Goal: Transaction & Acquisition: Purchase product/service

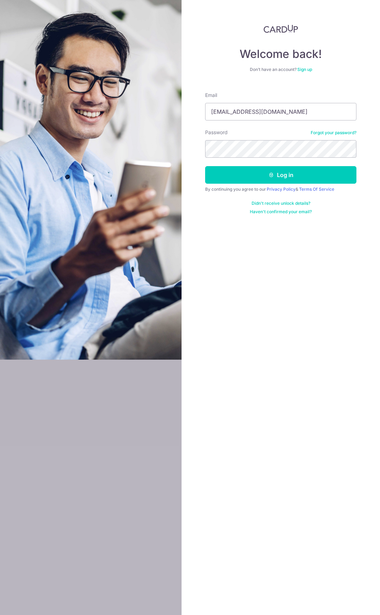
click at [242, 114] on input "[EMAIL_ADDRESS][DOMAIN_NAME]" at bounding box center [280, 112] width 151 height 18
click at [270, 179] on button "Log in" at bounding box center [280, 175] width 151 height 18
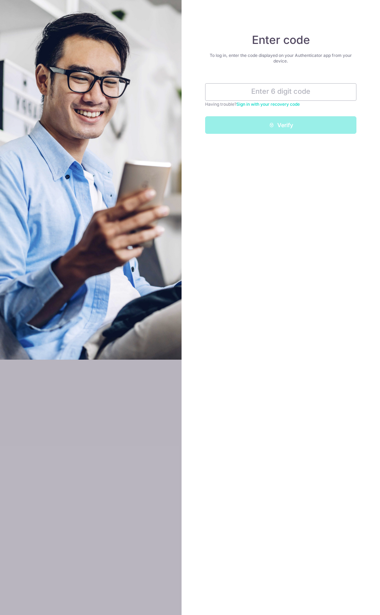
click at [270, 104] on link "Sign in with your recovery code" at bounding box center [267, 104] width 63 height 5
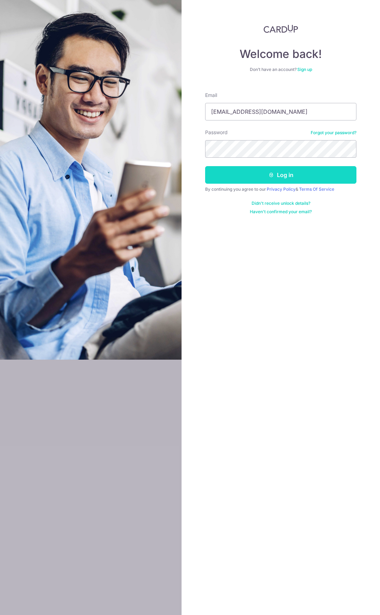
click at [272, 173] on icon "submit" at bounding box center [271, 175] width 6 height 6
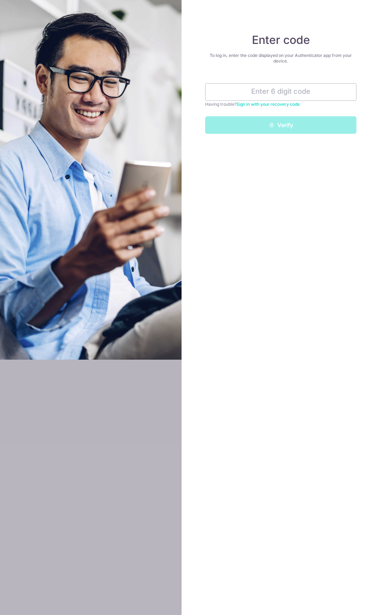
click at [273, 104] on link "Sign in with your recovery code" at bounding box center [267, 104] width 63 height 5
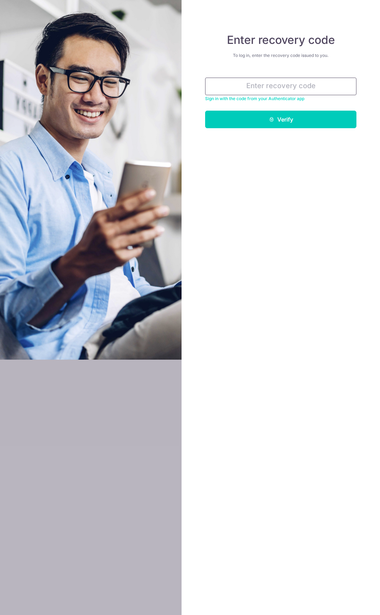
click at [280, 90] on input "text" at bounding box center [280, 87] width 151 height 18
paste input "30884-5e3cd-62dc1"
type input "30884-5e3cd-62dc1"
click at [292, 122] on button "Verify" at bounding box center [280, 120] width 151 height 18
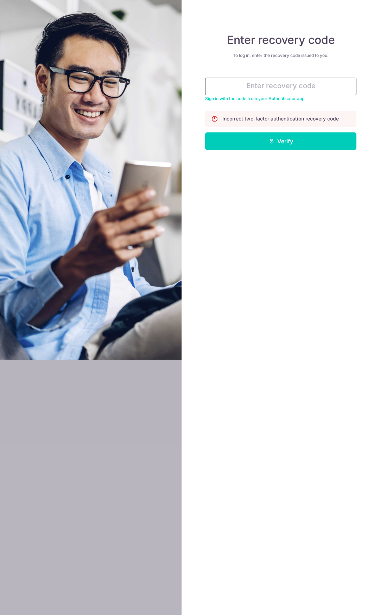
click at [317, 85] on input "text" at bounding box center [280, 87] width 151 height 18
paste input "86fa4-9bc33-76723"
type input "86fa4-9bc33-76723"
click at [304, 144] on button "Verify" at bounding box center [280, 142] width 151 height 18
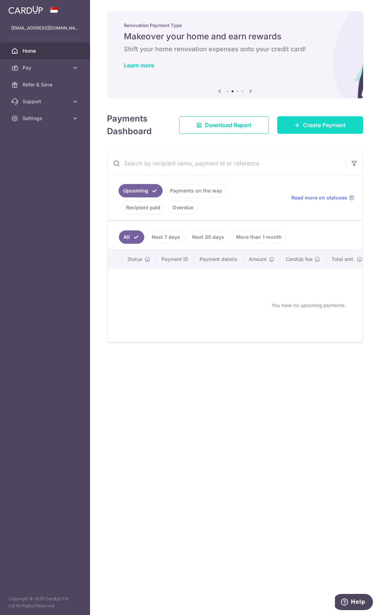
click at [322, 127] on span "Create Payment" at bounding box center [324, 125] width 43 height 8
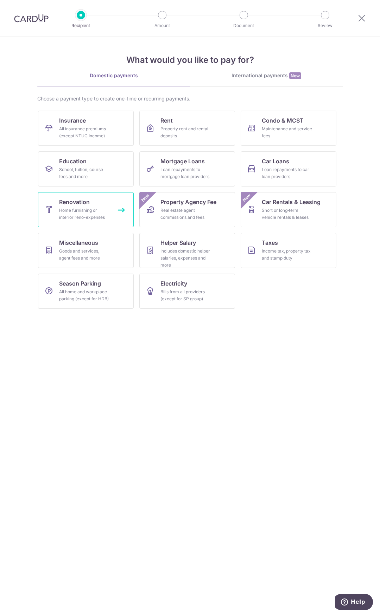
click at [96, 213] on div "Home furnishing or interior reno-expenses" at bounding box center [84, 214] width 51 height 14
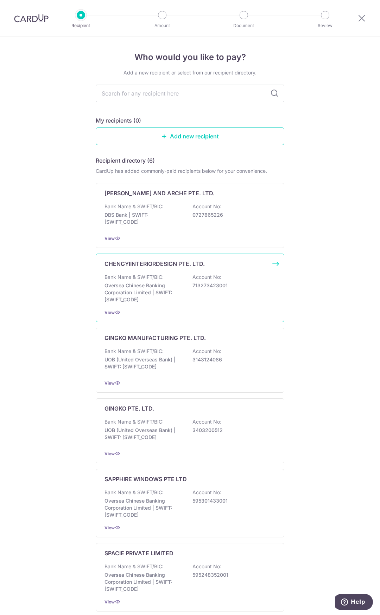
click at [221, 274] on div "Bank Name & SWIFT/BIC: Oversea Chinese Banking Corporation Limited | SWIFT: OCB…" at bounding box center [189, 289] width 171 height 30
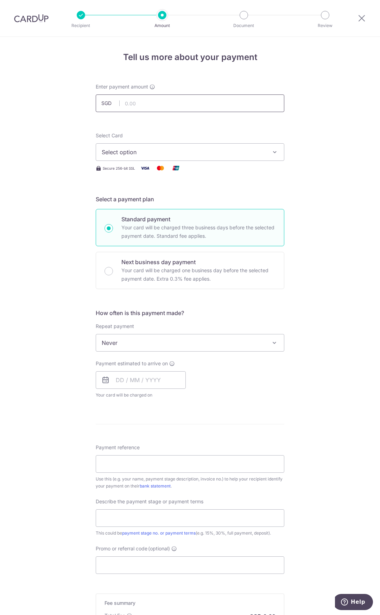
click at [183, 109] on input "text" at bounding box center [190, 104] width 188 height 18
click at [194, 105] on input "text" at bounding box center [190, 104] width 188 height 18
type input "6,033.00"
click at [243, 133] on div "Select Card Select option Add credit card Your Cards **** 1480" at bounding box center [190, 146] width 188 height 29
click at [181, 150] on span "Select option" at bounding box center [184, 152] width 164 height 8
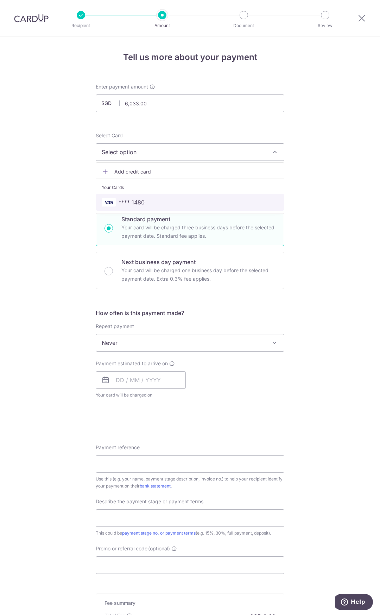
click at [162, 205] on span "**** 1480" at bounding box center [190, 202] width 176 height 8
click at [146, 384] on input "text" at bounding box center [141, 381] width 90 height 18
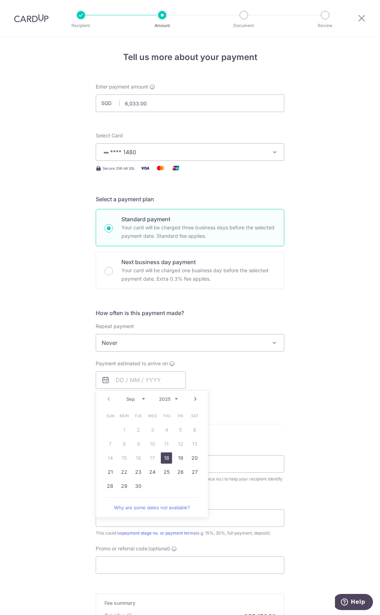
drag, startPoint x: 164, startPoint y: 456, endPoint x: 238, endPoint y: 405, distance: 90.2
click at [164, 456] on link "18" at bounding box center [166, 458] width 11 height 11
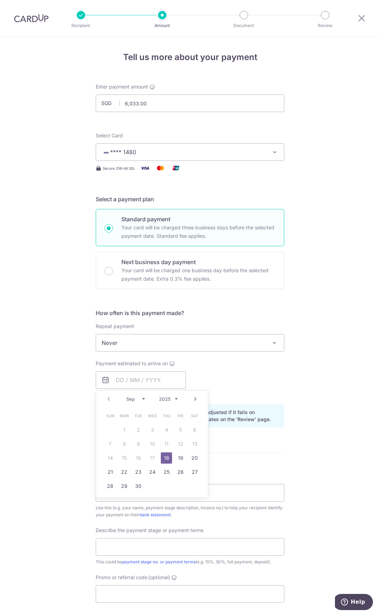
type input "18/09/2025"
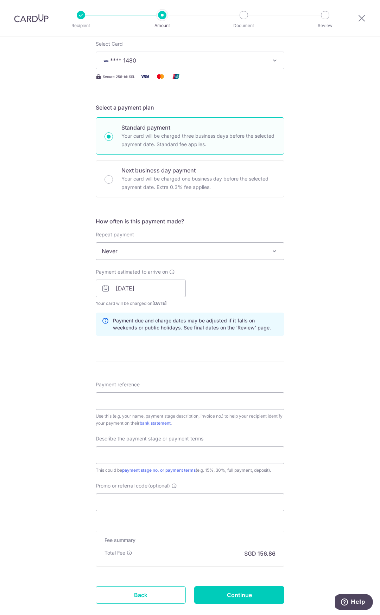
scroll to position [117, 0]
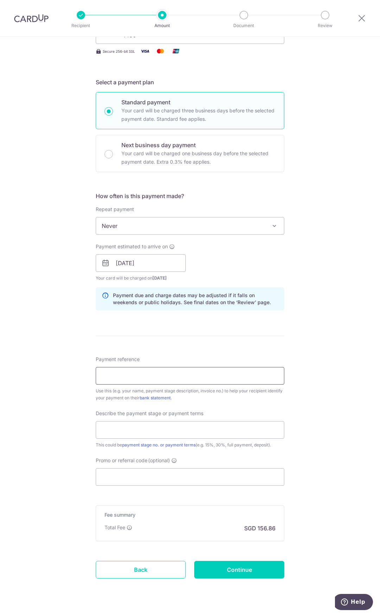
click at [158, 374] on input "Payment reference" at bounding box center [190, 376] width 188 height 18
click at [183, 431] on input "text" at bounding box center [190, 430] width 188 height 18
drag, startPoint x: 270, startPoint y: 442, endPoint x: 288, endPoint y: 441, distance: 18.3
click at [270, 442] on div "This could be payment stage no. or payment terms (e.g. 15%, 30%, full payment, …" at bounding box center [190, 445] width 188 height 7
click at [199, 473] on input "Promo or referral code (optional)" at bounding box center [190, 478] width 188 height 18
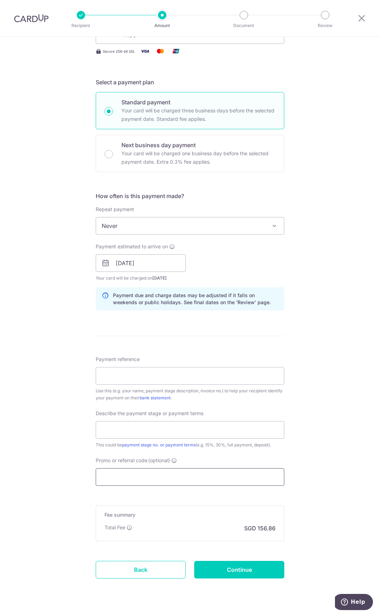
paste input "CYID175"
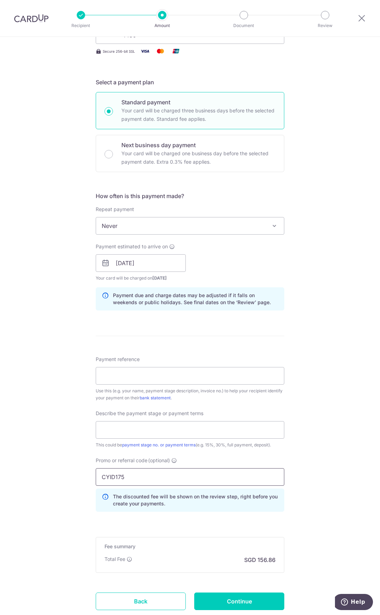
type input "CYID175"
click at [179, 389] on div "Use this (e.g. your name, payment stage description, invoice no.) to help your …" at bounding box center [190, 395] width 188 height 14
click at [177, 376] on input "Payment reference" at bounding box center [190, 376] width 188 height 18
type input "Jerome Goh"
click at [129, 428] on input "text" at bounding box center [190, 430] width 188 height 18
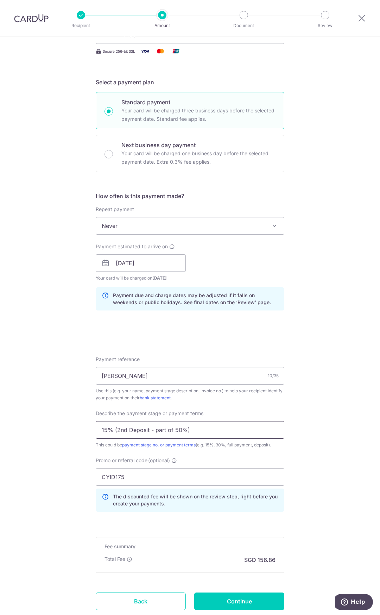
click at [105, 432] on input "15% (2nd Deposit - part of 50%)" at bounding box center [190, 430] width 188 height 18
click at [217, 432] on input "10% (2nd Deposit - part of 50%)" at bounding box center [190, 430] width 188 height 18
type input "10% (2nd Deposit - part of 50%)"
click at [314, 434] on div "Tell us more about your payment Enter payment amount SGD 6,033.00 6033.00 Selec…" at bounding box center [190, 291] width 380 height 743
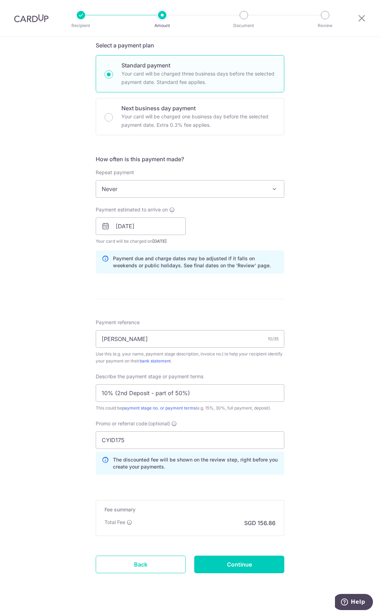
scroll to position [165, 0]
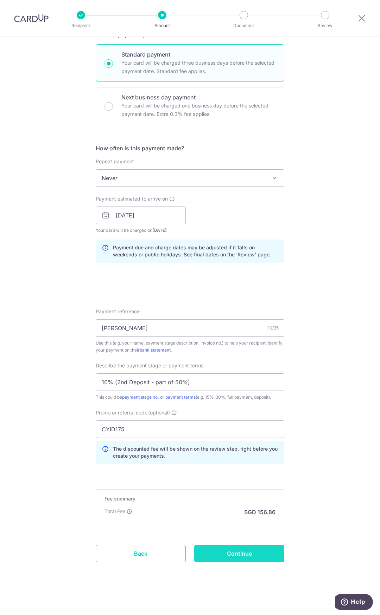
click at [240, 561] on input "Continue" at bounding box center [239, 554] width 90 height 18
type input "Create Schedule"
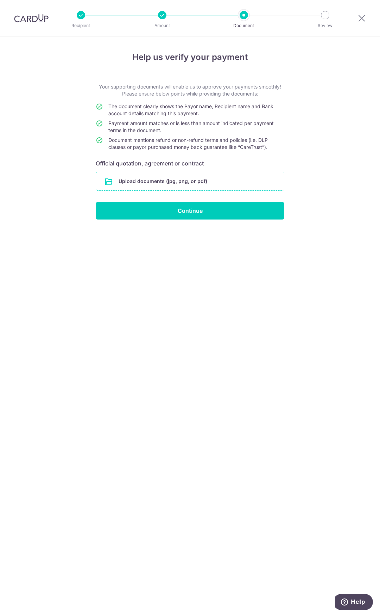
click at [202, 180] on input "file" at bounding box center [190, 181] width 188 height 18
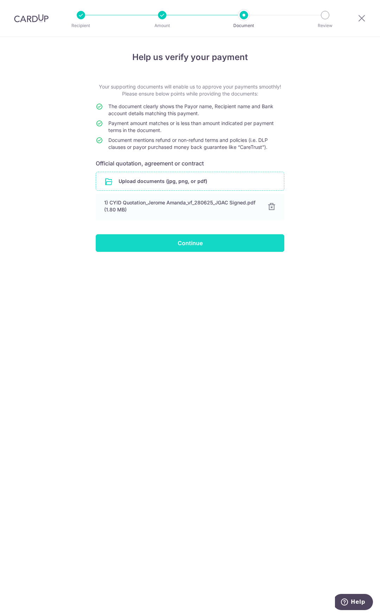
click at [204, 243] on input "Continue" at bounding box center [190, 243] width 188 height 18
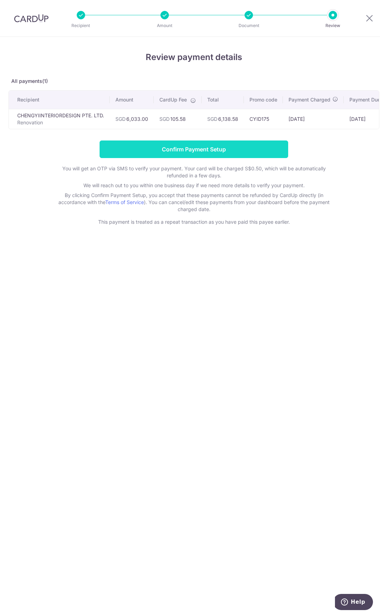
click at [246, 157] on input "Confirm Payment Setup" at bounding box center [193, 150] width 188 height 18
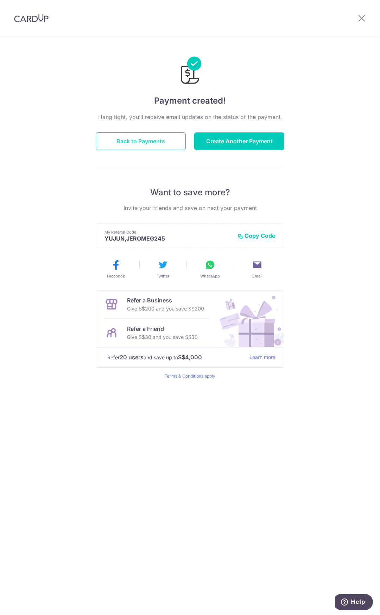
click at [164, 147] on button "Back to Payments" at bounding box center [141, 142] width 90 height 18
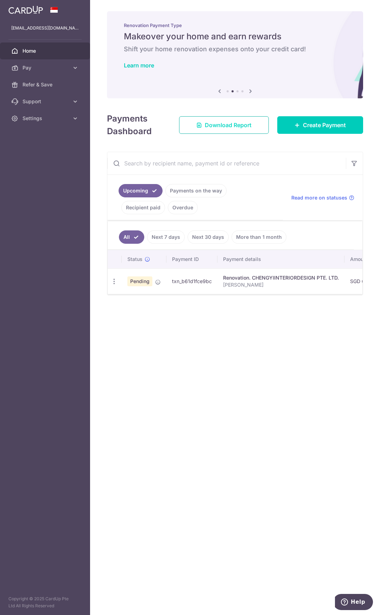
click at [251, 123] on link "Download Report" at bounding box center [224, 125] width 90 height 18
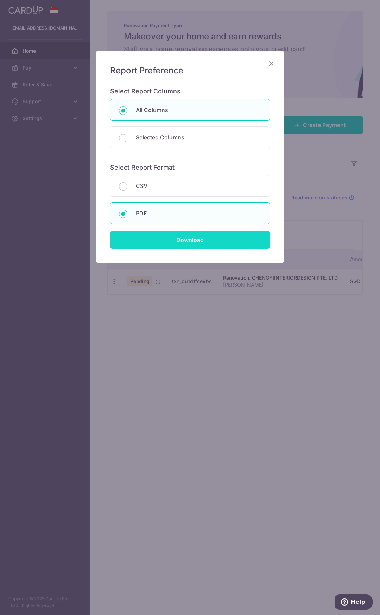
click at [204, 244] on input "Download" at bounding box center [190, 240] width 160 height 18
